Goal: Information Seeking & Learning: Understand process/instructions

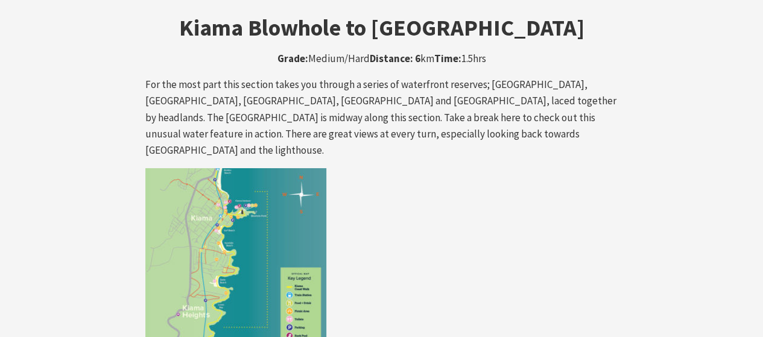
scroll to position [2113, 0]
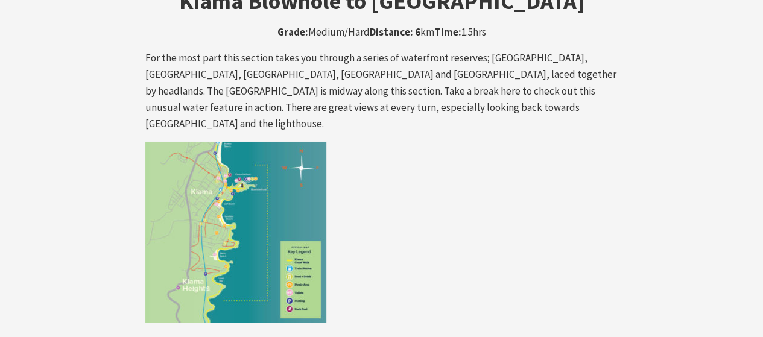
click at [242, 145] on img at bounding box center [235, 232] width 181 height 181
click at [252, 142] on img at bounding box center [235, 232] width 181 height 181
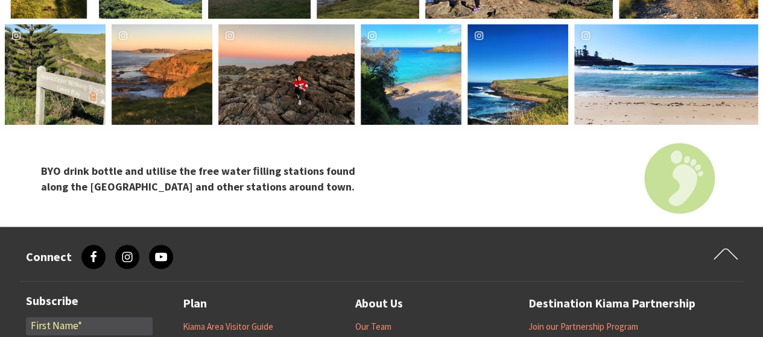
scroll to position [4954, 0]
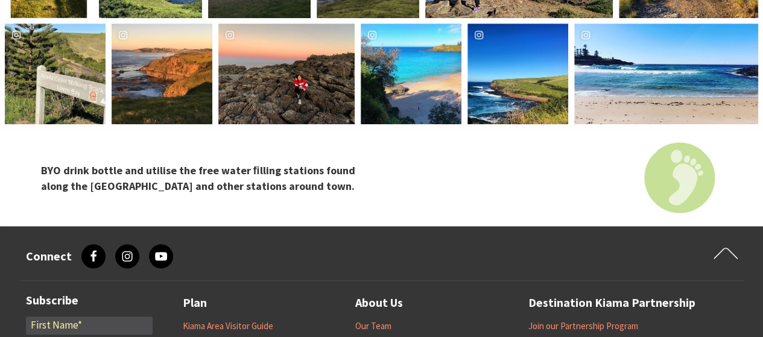
click at [223, 337] on link "Maps + Guides" at bounding box center [210, 343] width 54 height 12
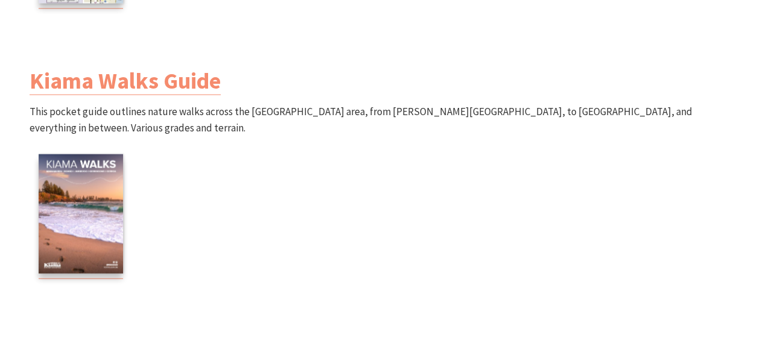
scroll to position [1195, 0]
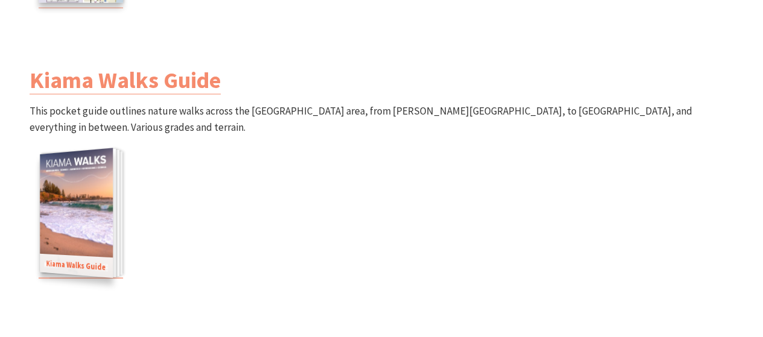
click at [94, 203] on img at bounding box center [76, 213] width 73 height 130
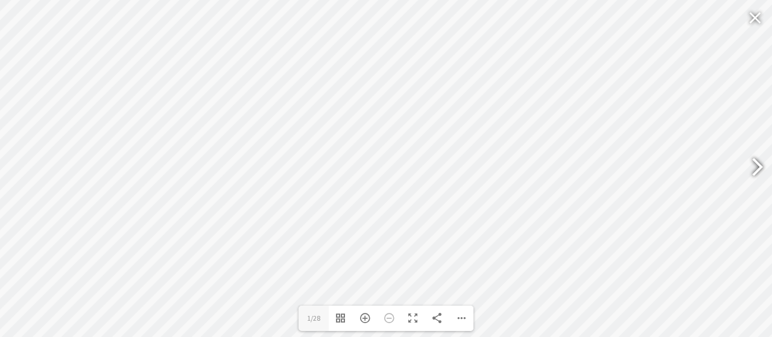
click at [759, 167] on div at bounding box center [752, 169] width 28 height 44
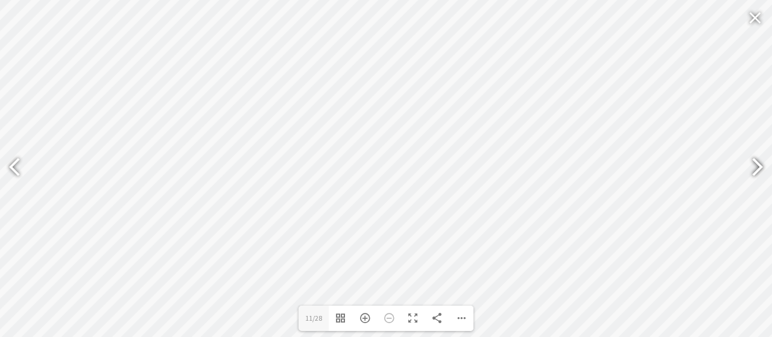
click at [759, 167] on div at bounding box center [752, 169] width 28 height 44
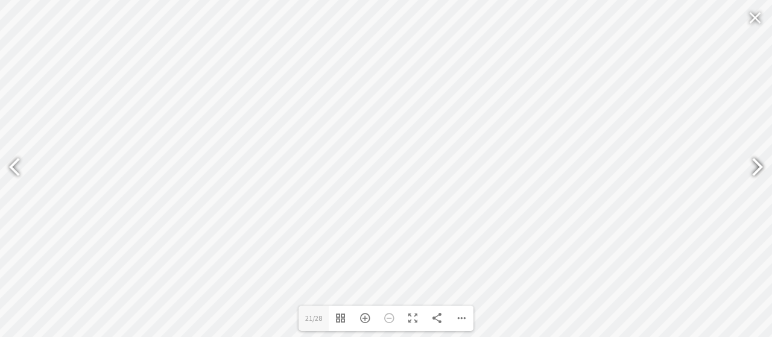
click at [757, 167] on div at bounding box center [752, 169] width 28 height 44
type input "28"
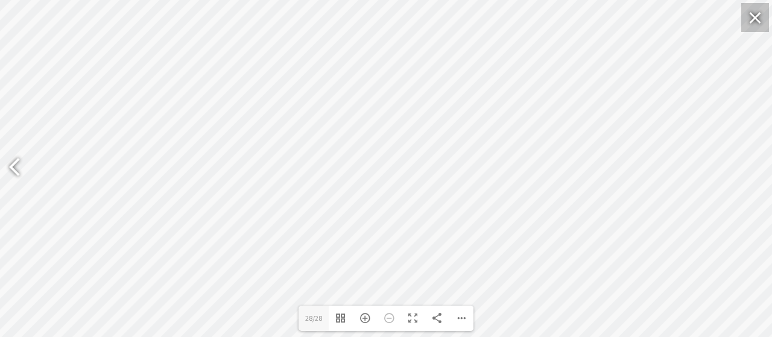
click at [756, 17] on div at bounding box center [755, 17] width 28 height 29
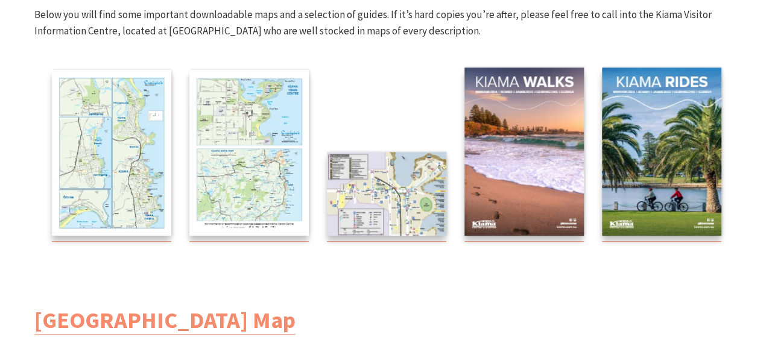
scroll to position [223, 0]
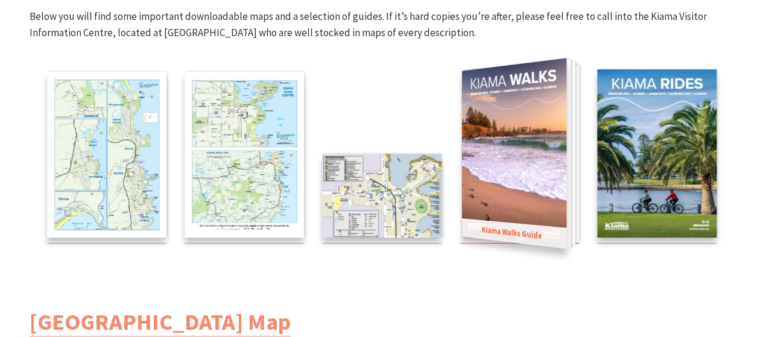
click at [508, 160] on img at bounding box center [513, 153] width 104 height 191
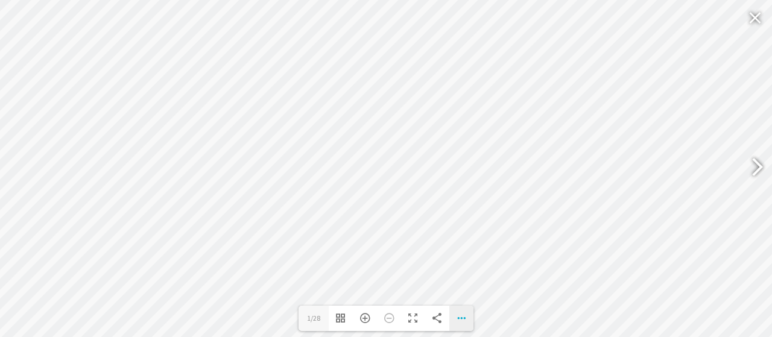
click at [457, 316] on div "Download PDF File Single Page Mode Goto First Page Goto Last Page Turn on/off S…" at bounding box center [461, 318] width 24 height 25
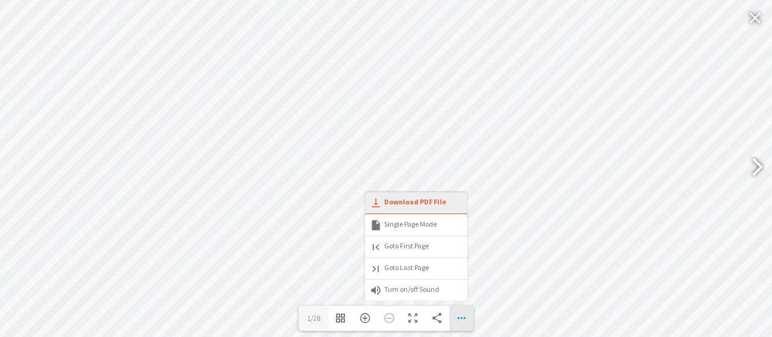
click at [429, 201] on span "Download PDF File" at bounding box center [408, 202] width 77 height 10
